Goal: Contribute content

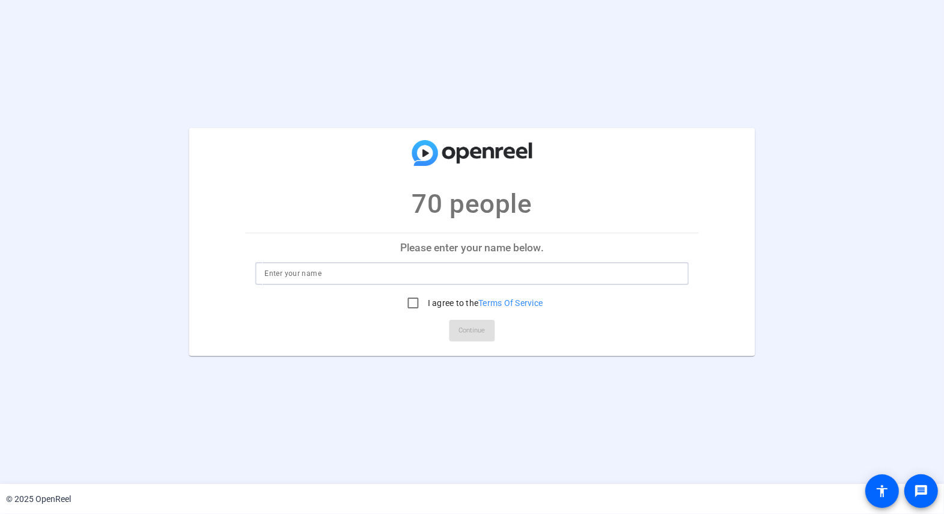
click at [314, 280] on input at bounding box center [471, 273] width 415 height 14
type input "Jsuitn"
click at [411, 302] on input "I agree to the Terms Of Service" at bounding box center [414, 303] width 24 height 24
checkbox input "true"
click at [467, 327] on span "Continue" at bounding box center [472, 331] width 26 height 18
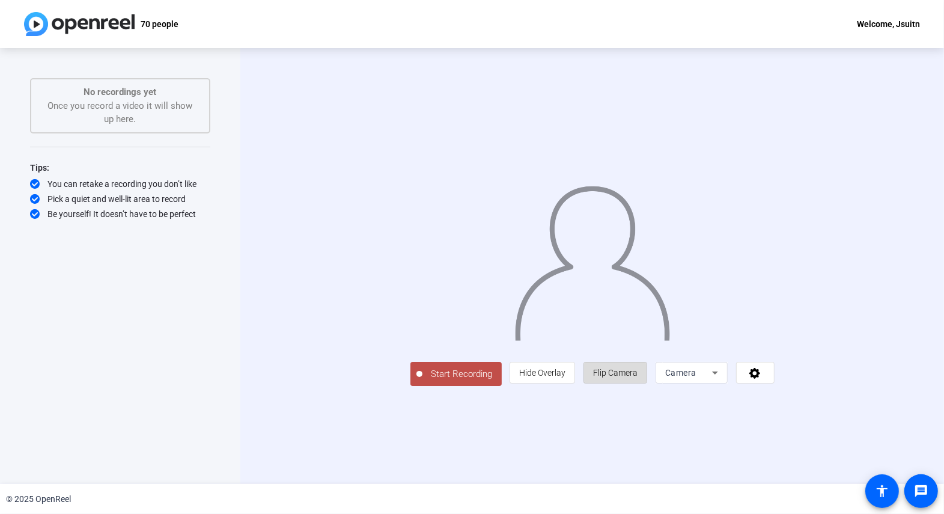
click at [638, 377] on span "Flip Camera" at bounding box center [615, 373] width 44 height 10
click at [697, 377] on span "Camera" at bounding box center [680, 373] width 31 height 10
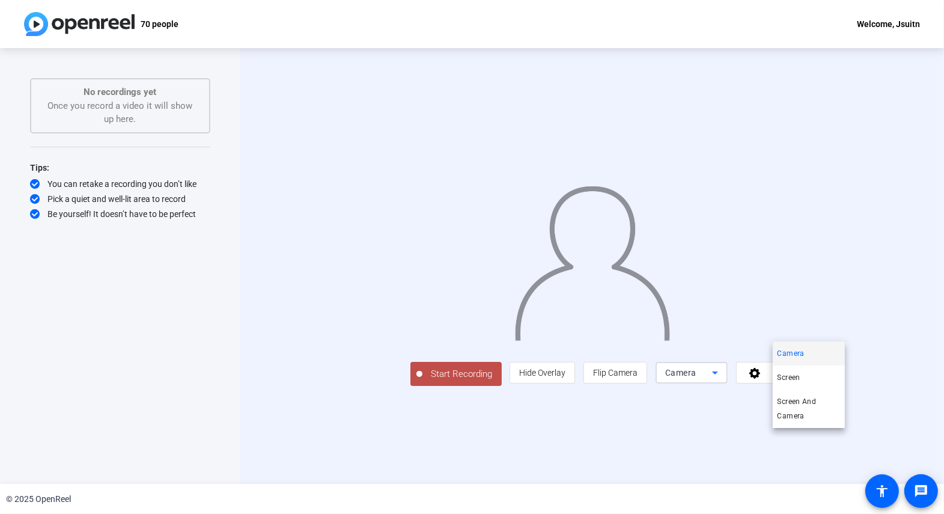
click at [368, 439] on div at bounding box center [472, 257] width 944 height 514
click at [423, 381] on span "Start Recording" at bounding box center [462, 374] width 79 height 14
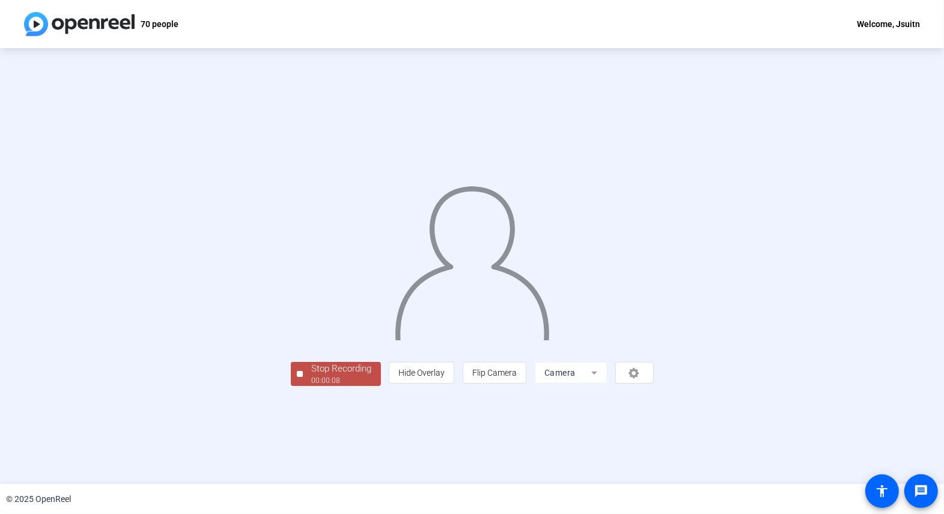
click at [312, 376] on div "Stop Recording" at bounding box center [342, 369] width 60 height 14
